Goal: Navigation & Orientation: Find specific page/section

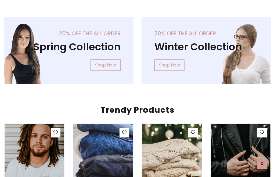
scroll to position [27, 0]
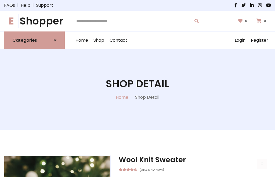
click at [34, 21] on h1 "E Shopper" at bounding box center [34, 21] width 61 height 12
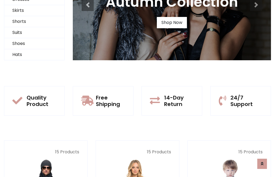
scroll to position [52, 0]
